Goal: Transaction & Acquisition: Purchase product/service

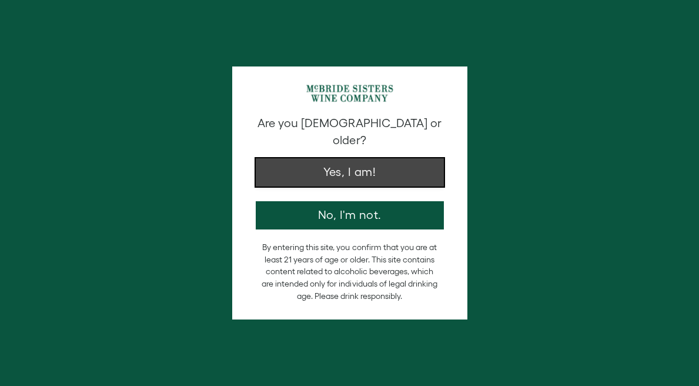
click at [337, 158] on button "Yes, I am!" at bounding box center [350, 172] width 188 height 28
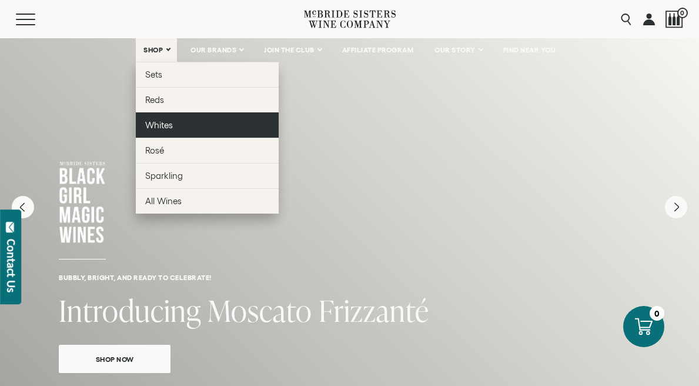
click at [166, 119] on link "Whites" at bounding box center [207, 124] width 143 height 25
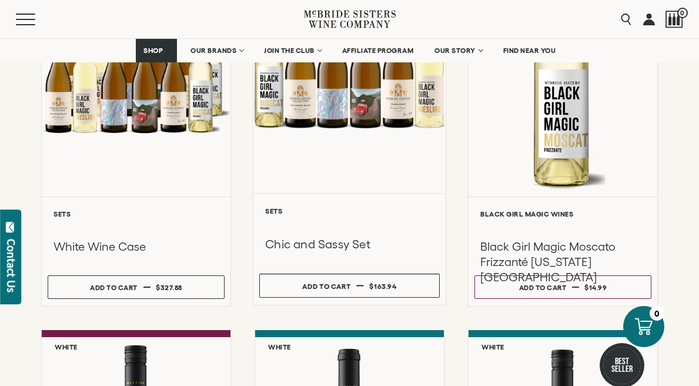
scroll to position [263, 0]
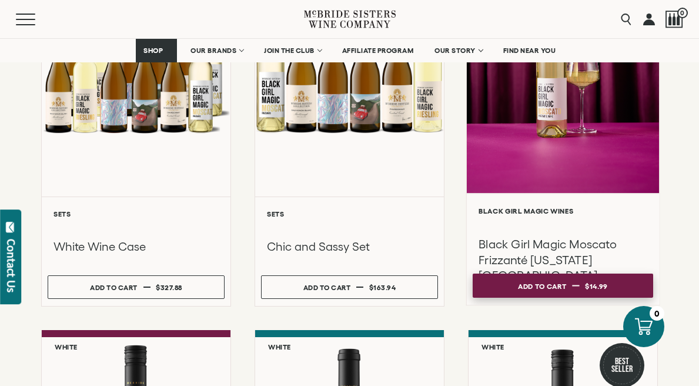
click at [516, 286] on button "Add to cart Regular price $14.99 Regular price Sale price $14.99 Unit price / p…" at bounding box center [563, 285] width 180 height 24
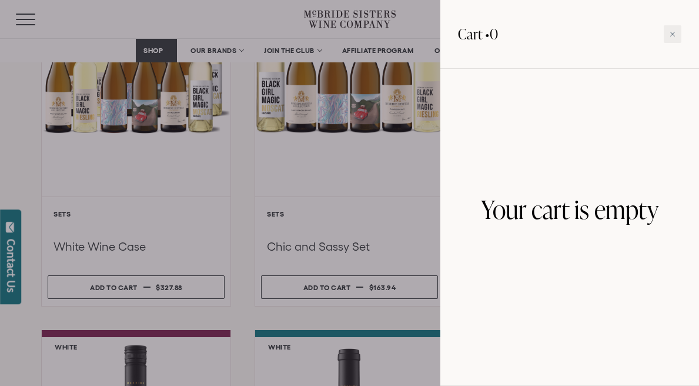
scroll to position [263, 0]
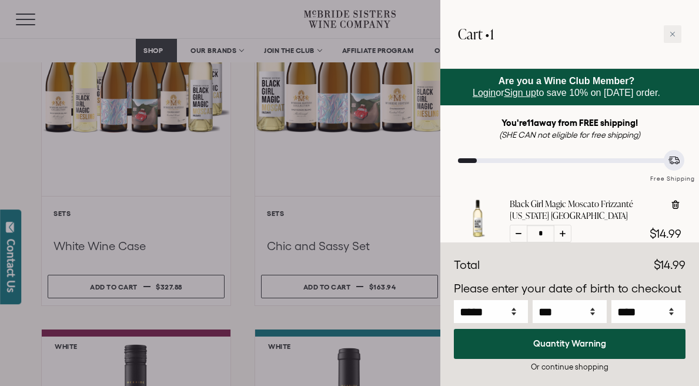
click at [362, 197] on div at bounding box center [349, 193] width 699 height 386
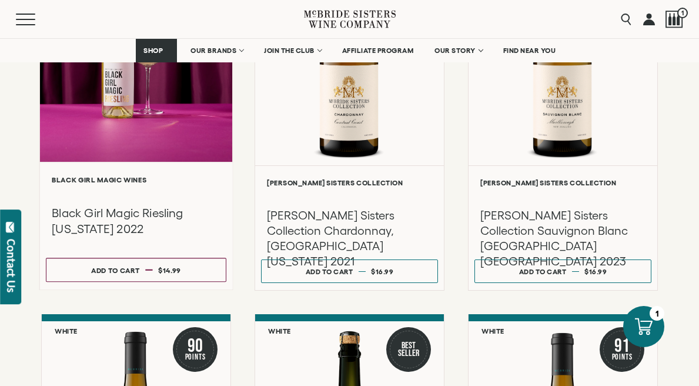
scroll to position [690, 0]
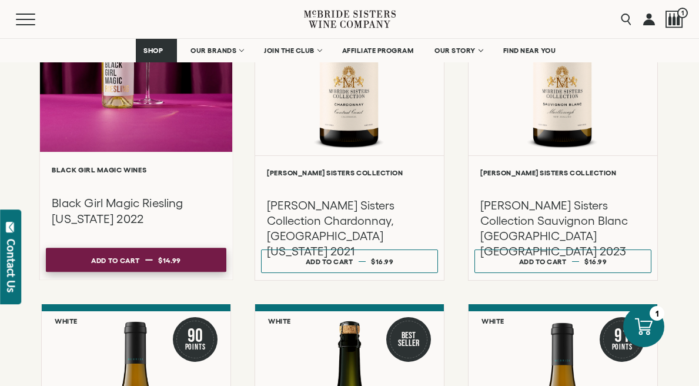
click at [167, 265] on dd "$14.99" at bounding box center [169, 260] width 23 height 18
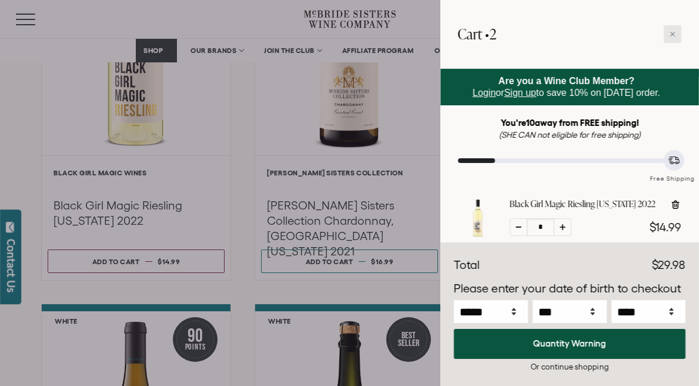
click at [664, 39] on div at bounding box center [673, 34] width 18 height 18
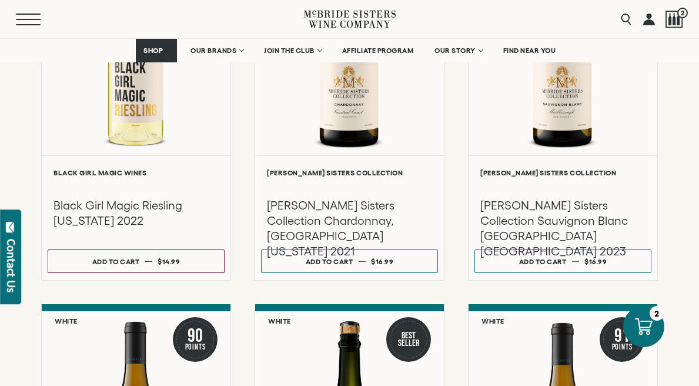
click at [18, 21] on button "Menu" at bounding box center [37, 20] width 42 height 12
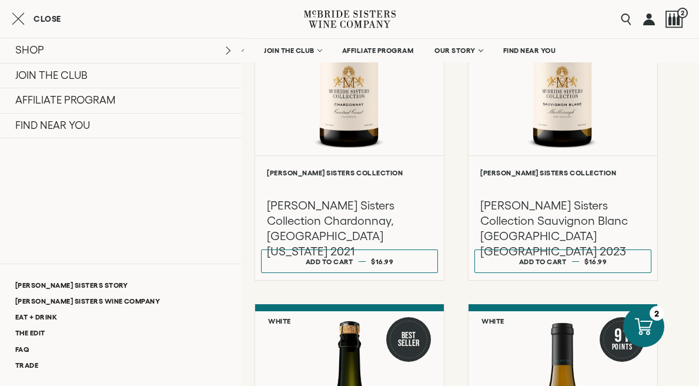
click at [687, 111] on div "**********" at bounding box center [349, 152] width 699 height 1272
click at [31, 12] on button "Close" at bounding box center [36, 19] width 49 height 14
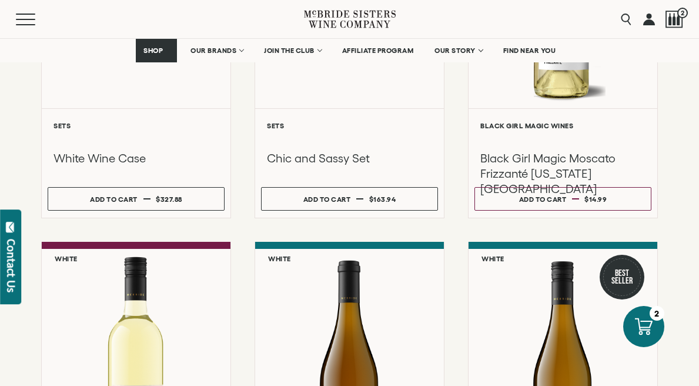
scroll to position [339, 0]
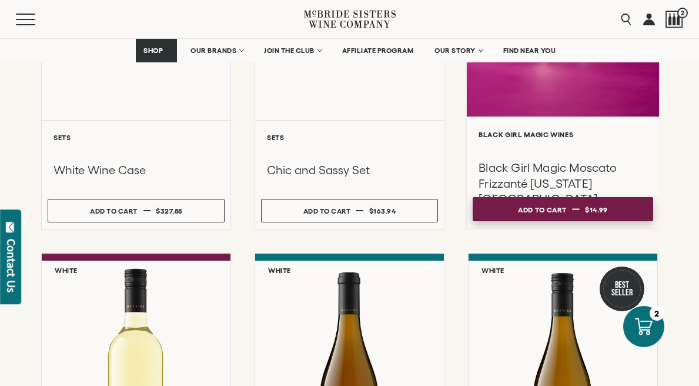
click at [522, 217] on div "Add to cart" at bounding box center [542, 209] width 48 height 18
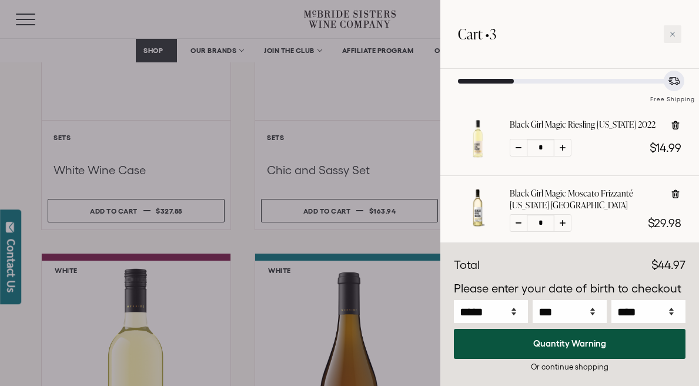
scroll to position [116, 0]
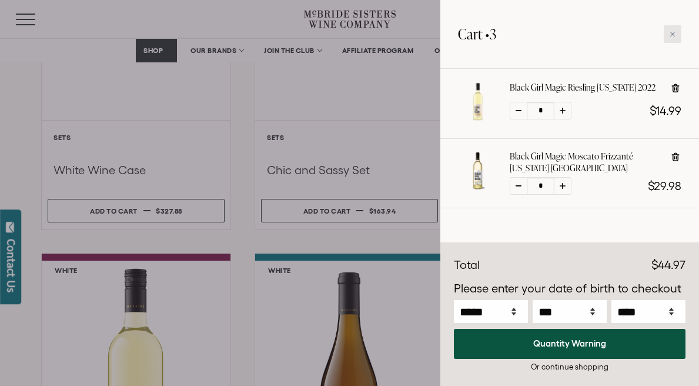
click at [673, 35] on icon at bounding box center [673, 34] width 6 height 6
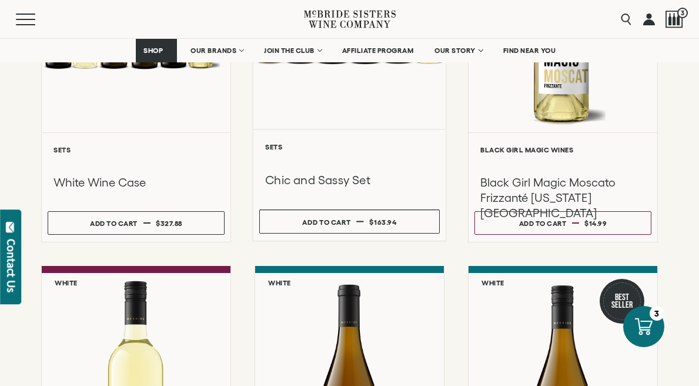
scroll to position [0, 0]
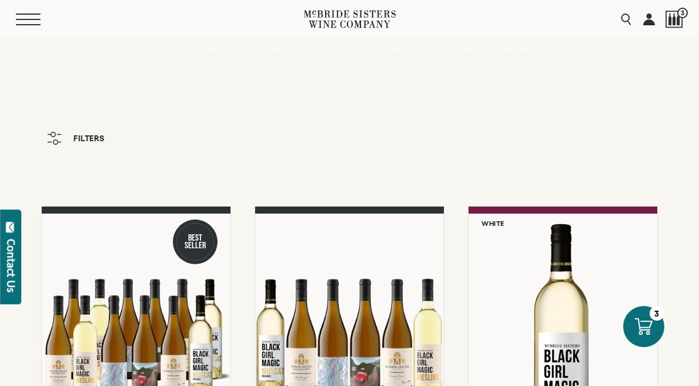
click at [25, 19] on span "Mobile Menu Trigger" at bounding box center [28, 19] width 25 height 1
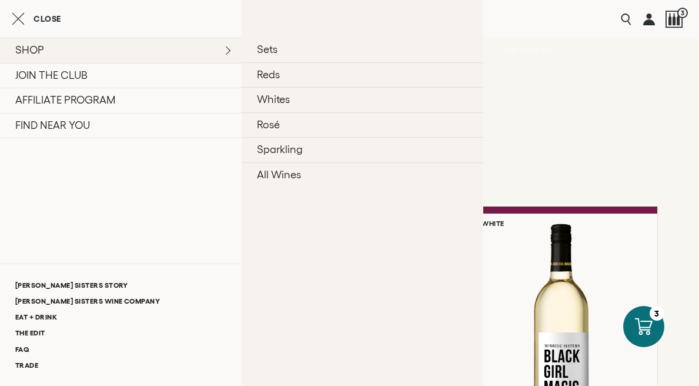
click at [33, 49] on link "SHOP" at bounding box center [121, 50] width 242 height 25
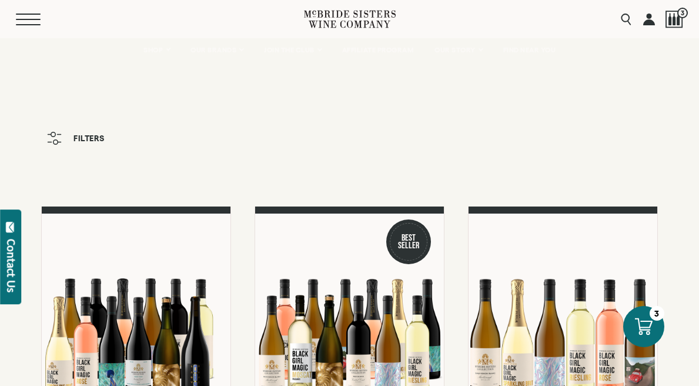
click at [28, 16] on button "Menu" at bounding box center [37, 20] width 42 height 12
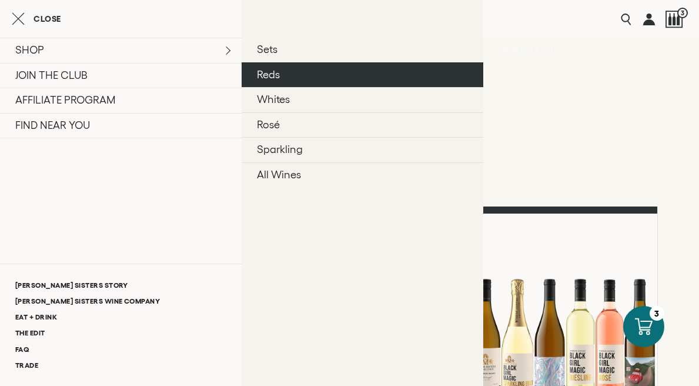
click at [275, 75] on link "Reds" at bounding box center [363, 74] width 242 height 25
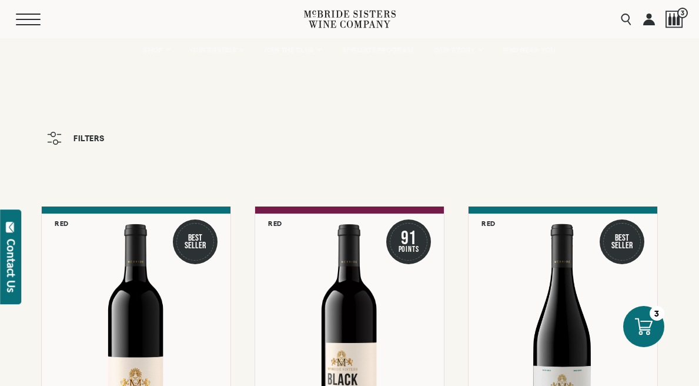
click at [35, 18] on button "Menu" at bounding box center [37, 20] width 42 height 12
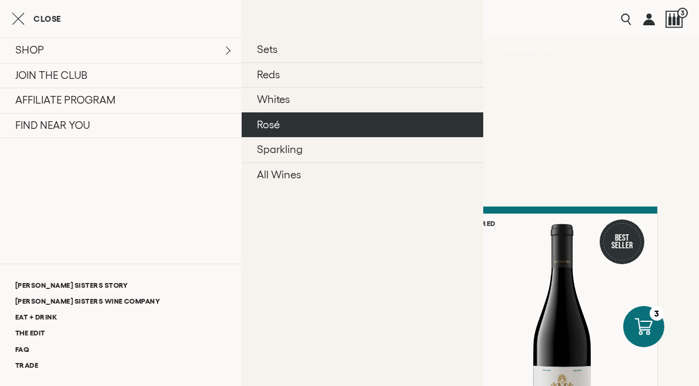
click at [291, 131] on link "Rosé" at bounding box center [363, 124] width 242 height 25
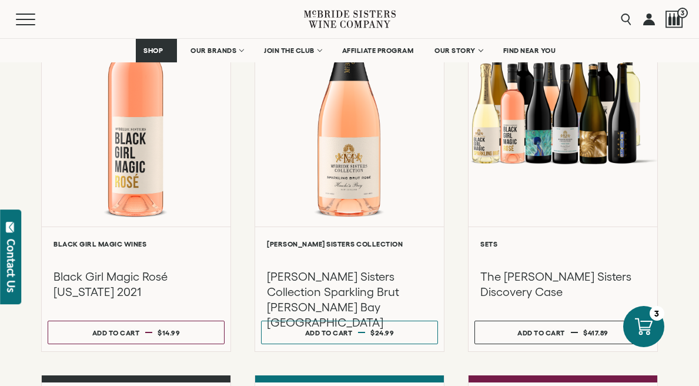
scroll to position [246, 0]
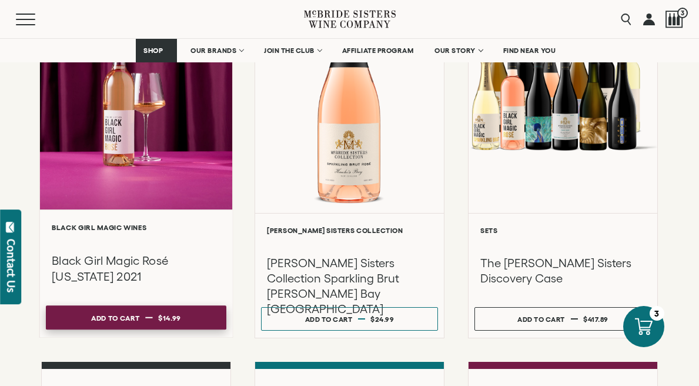
click at [172, 323] on dd "$14.99" at bounding box center [169, 318] width 23 height 18
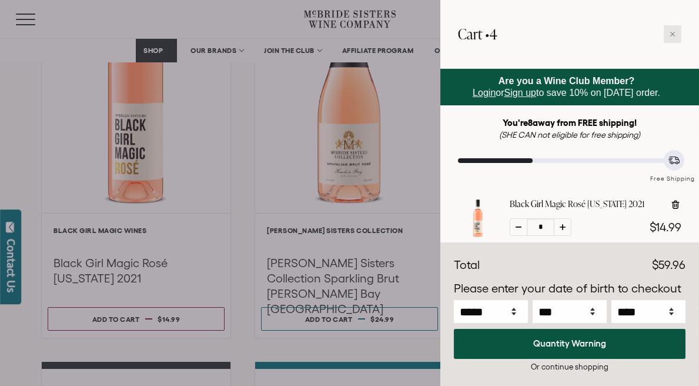
click at [666, 34] on div at bounding box center [673, 34] width 18 height 18
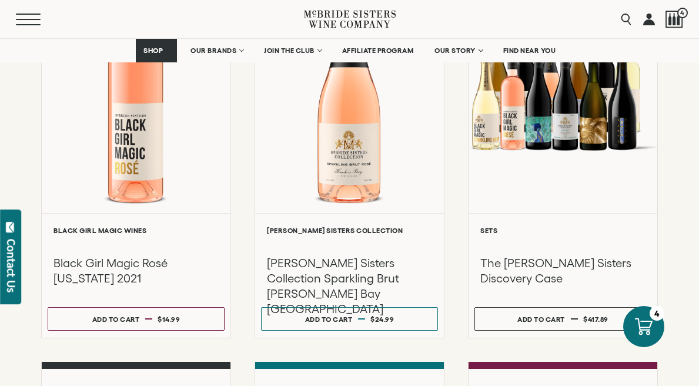
click at [21, 22] on button "Menu" at bounding box center [37, 20] width 42 height 12
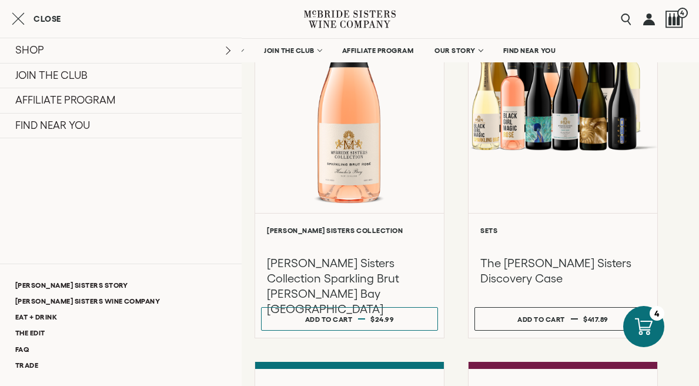
click at [51, 16] on span "Close" at bounding box center [48, 19] width 28 height 8
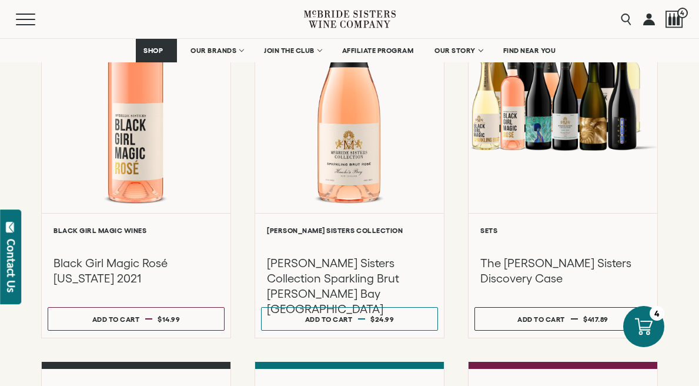
click at [32, 12] on div "Menu" at bounding box center [160, 19] width 288 height 38
click at [24, 26] on div "Menu" at bounding box center [160, 19] width 288 height 38
click at [26, 15] on button "Menu" at bounding box center [37, 20] width 42 height 12
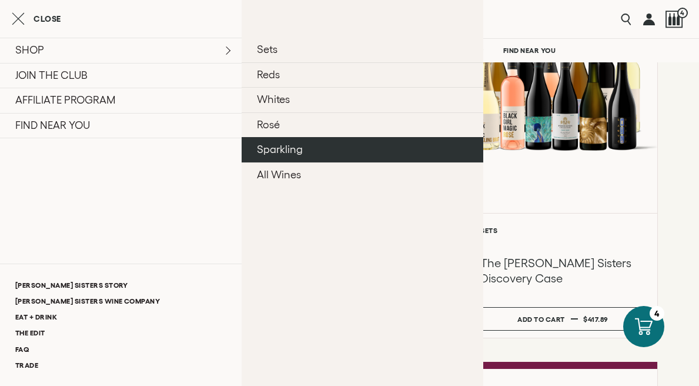
click at [287, 139] on link "Sparkling" at bounding box center [363, 149] width 242 height 25
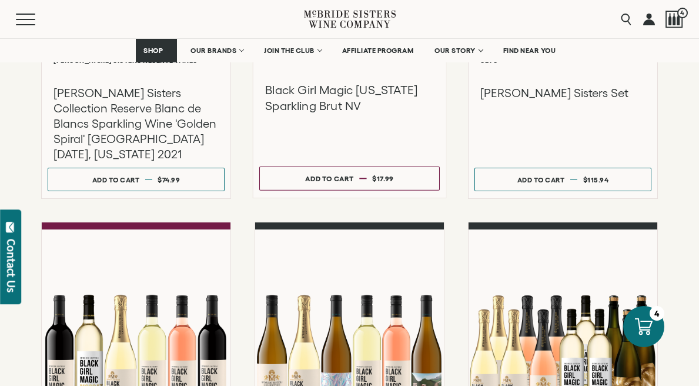
scroll to position [840, 0]
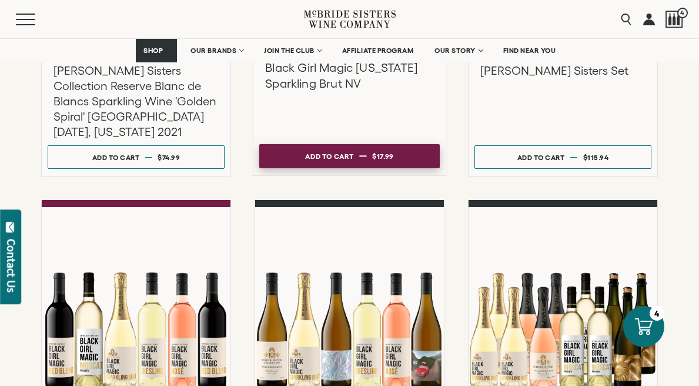
click at [333, 153] on div "Add to cart" at bounding box center [329, 157] width 48 height 18
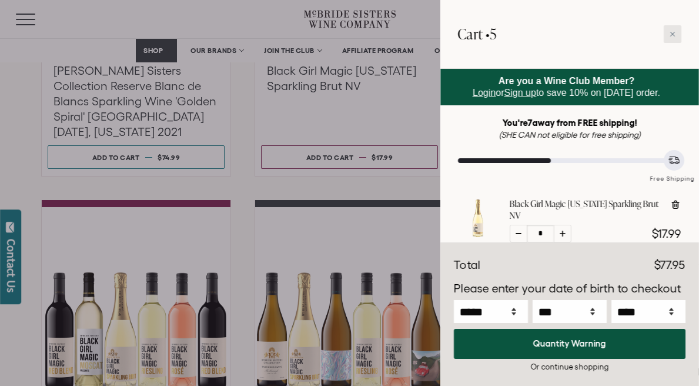
click at [671, 34] on icon at bounding box center [673, 34] width 6 height 6
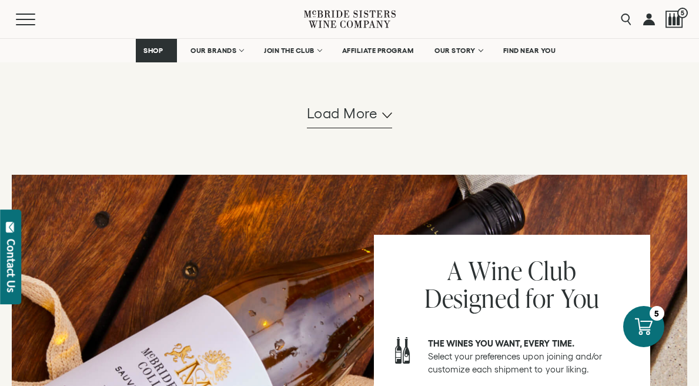
scroll to position [1153, 0]
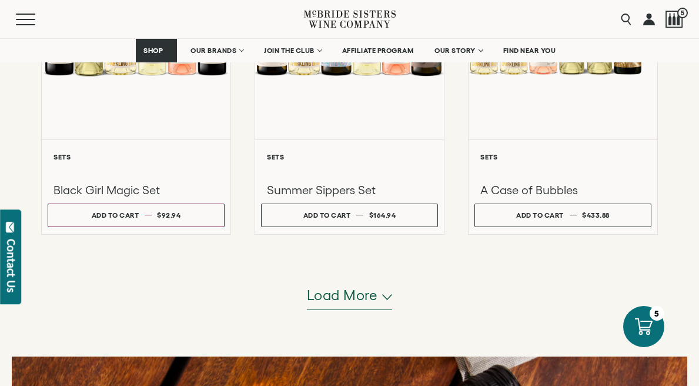
click at [328, 289] on span "Load more" at bounding box center [342, 295] width 71 height 20
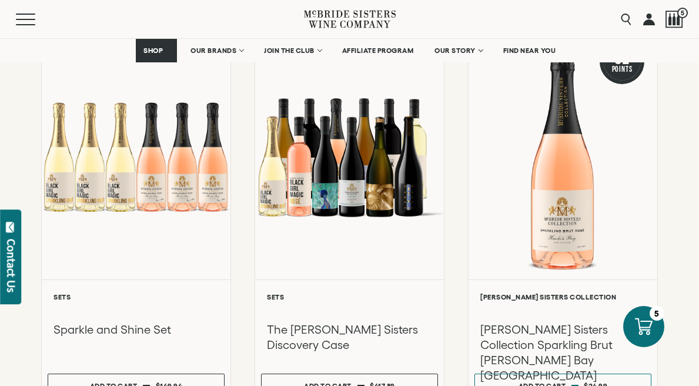
scroll to position [206, 0]
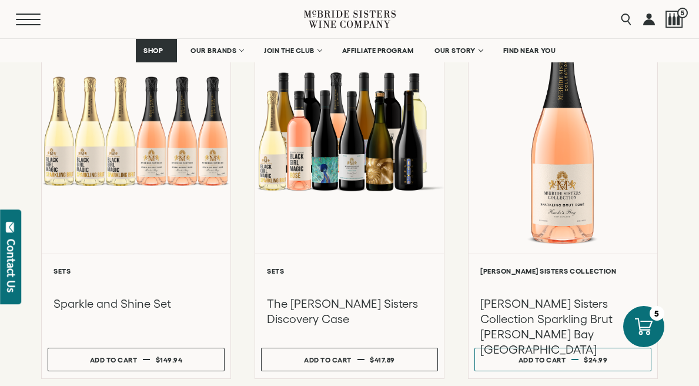
click at [19, 19] on span "Mobile Menu Trigger" at bounding box center [28, 19] width 25 height 1
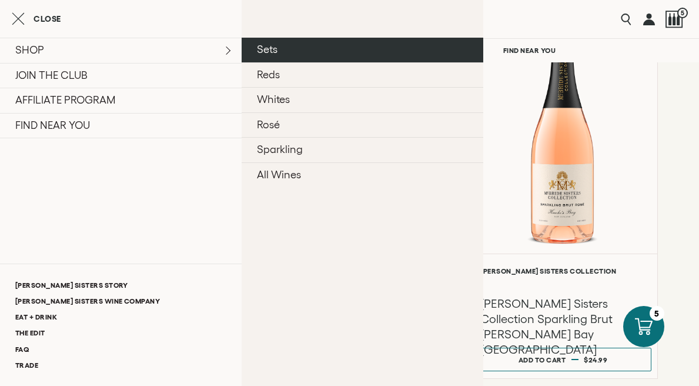
click at [256, 49] on link "Sets" at bounding box center [363, 50] width 242 height 25
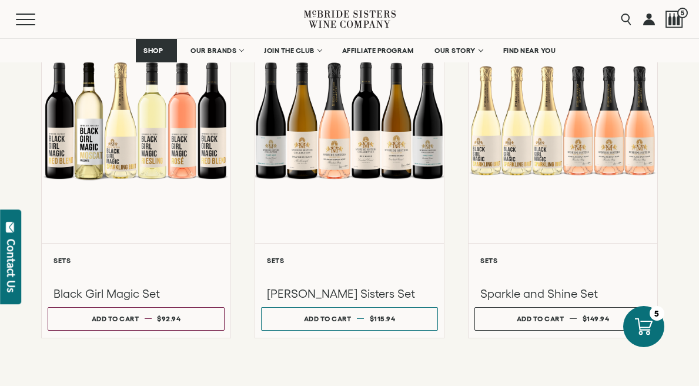
scroll to position [971, 0]
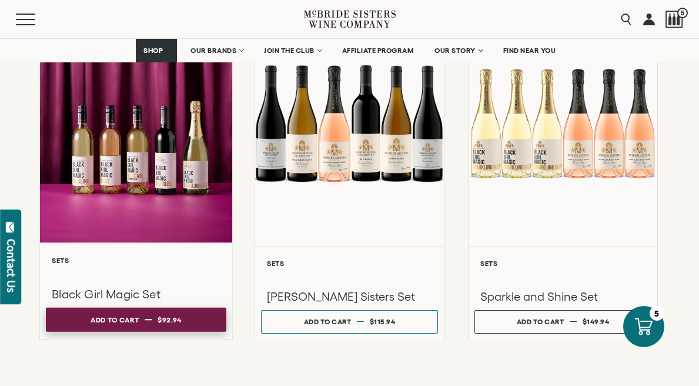
click at [196, 314] on button "Add to cart Regular price $92.94 Regular price Sale price $92.94 Unit price / p…" at bounding box center [136, 319] width 180 height 24
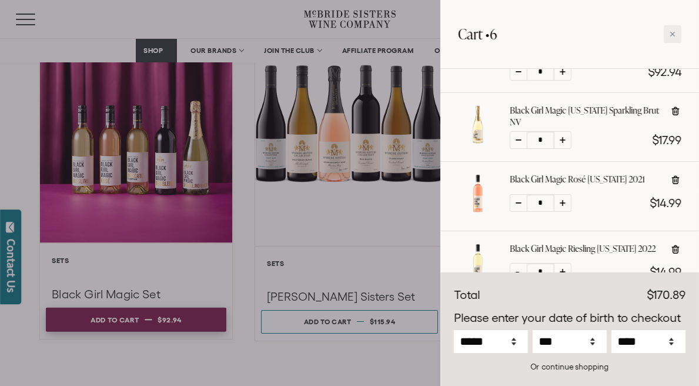
scroll to position [301, 0]
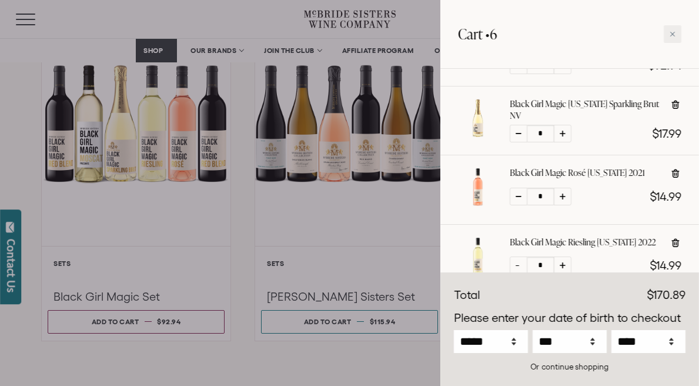
click at [673, 99] on icon at bounding box center [676, 105] width 12 height 12
type input "*"
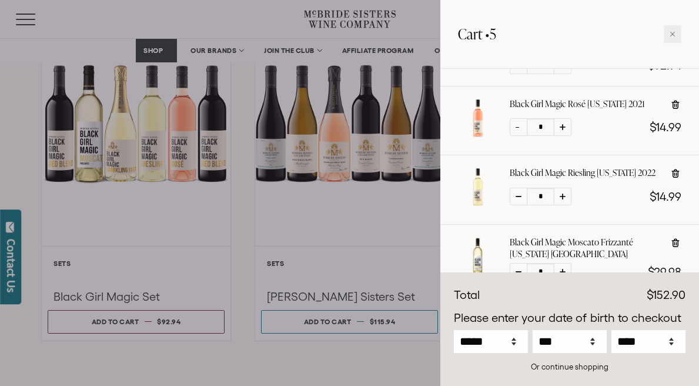
click at [673, 99] on icon at bounding box center [676, 105] width 12 height 12
type input "*"
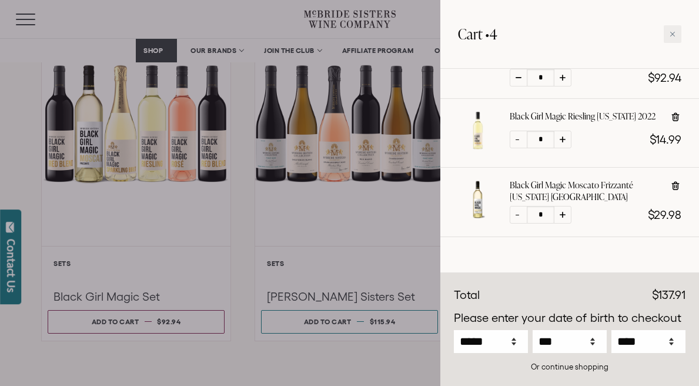
scroll to position [276, 0]
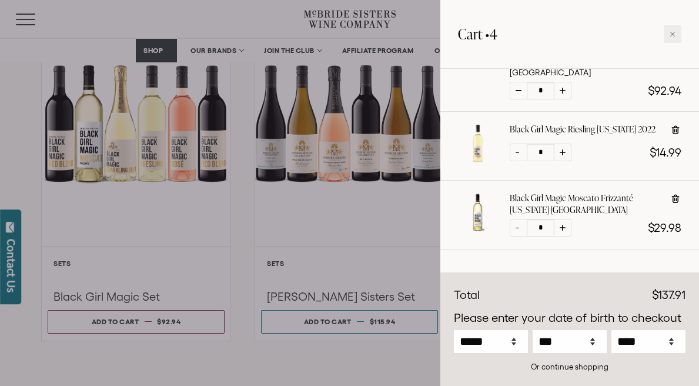
click at [675, 125] on icon at bounding box center [676, 129] width 8 height 9
type input "*"
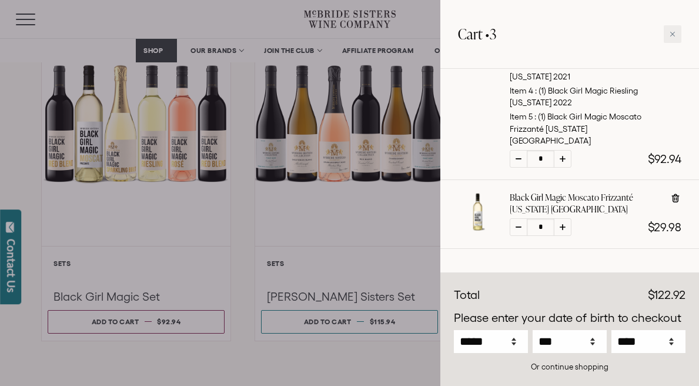
click at [678, 193] on icon at bounding box center [676, 197] width 8 height 9
type input "*"
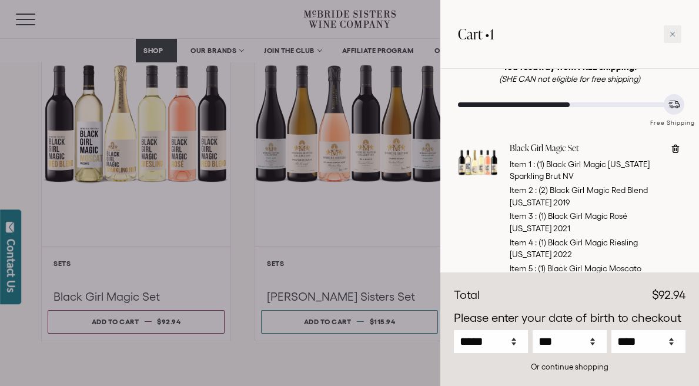
scroll to position [139, 0]
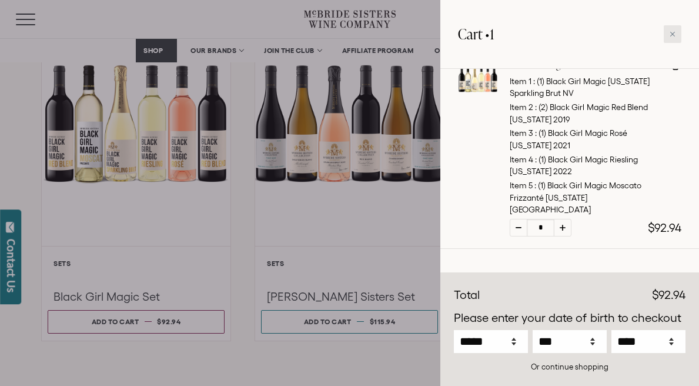
click at [676, 41] on div at bounding box center [673, 34] width 18 height 18
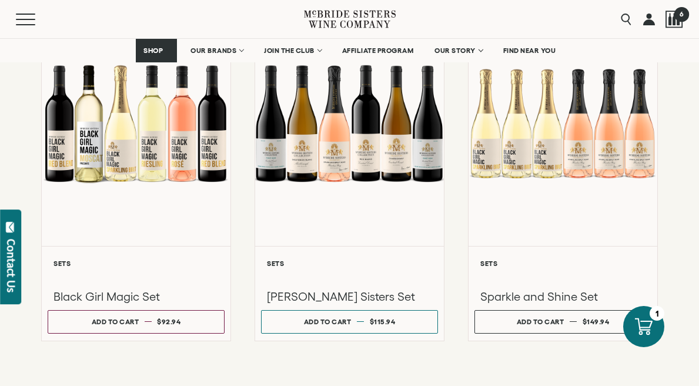
click at [675, 17] on span "6" at bounding box center [681, 13] width 15 height 15
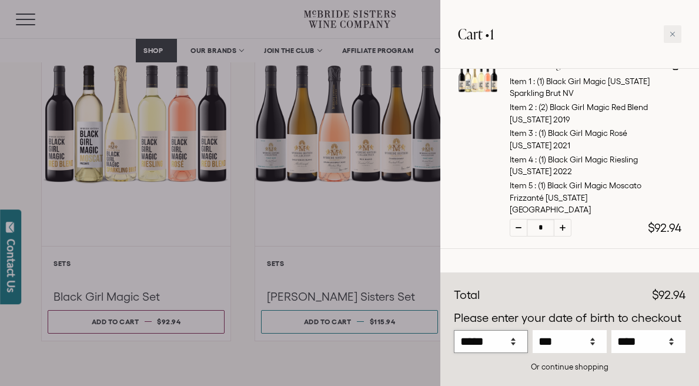
click at [500, 337] on select "***** *** *** *** *** *** *** *** *** *** *** *** ***" at bounding box center [491, 341] width 74 height 23
select select "*"
click at [454, 330] on select "***** *** *** *** *** *** *** *** *** *** *** *** ***" at bounding box center [491, 341] width 74 height 23
click at [571, 338] on select "*** * * * * * * * * * ** ** ** ** ** ** ** ** ** ** ** ** ** ** ** ** ** ** ** …" at bounding box center [570, 341] width 74 height 23
select select "**"
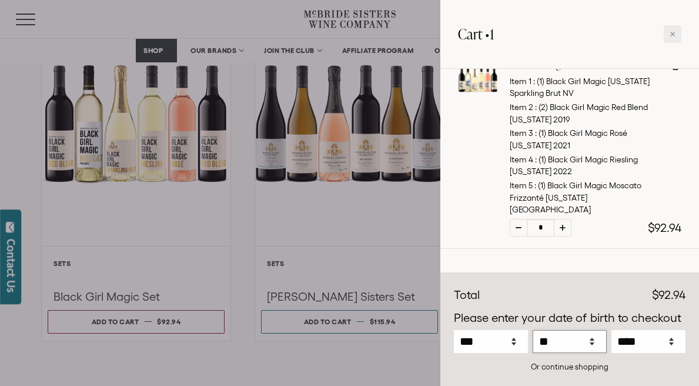
click at [533, 330] on select "*** * * * * * * * * * ** ** ** ** ** ** ** ** ** ** ** ** ** ** ** ** ** ** ** …" at bounding box center [570, 341] width 74 height 23
click at [647, 340] on select "**** **** **** **** **** **** **** **** **** **** **** **** **** **** **** ****…" at bounding box center [648, 341] width 74 height 23
click at [611, 330] on select "**** **** **** **** **** **** **** **** **** **** **** **** **** **** **** ****…" at bounding box center [648, 341] width 74 height 23
select select "****"
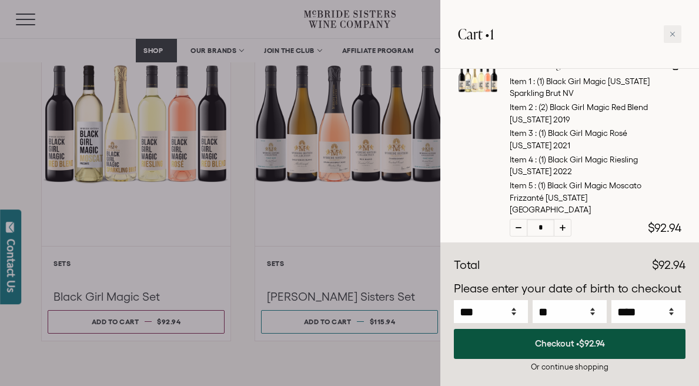
click at [596, 351] on button "Checkout • $92.94" at bounding box center [570, 344] width 232 height 30
